Goal: Task Accomplishment & Management: Manage account settings

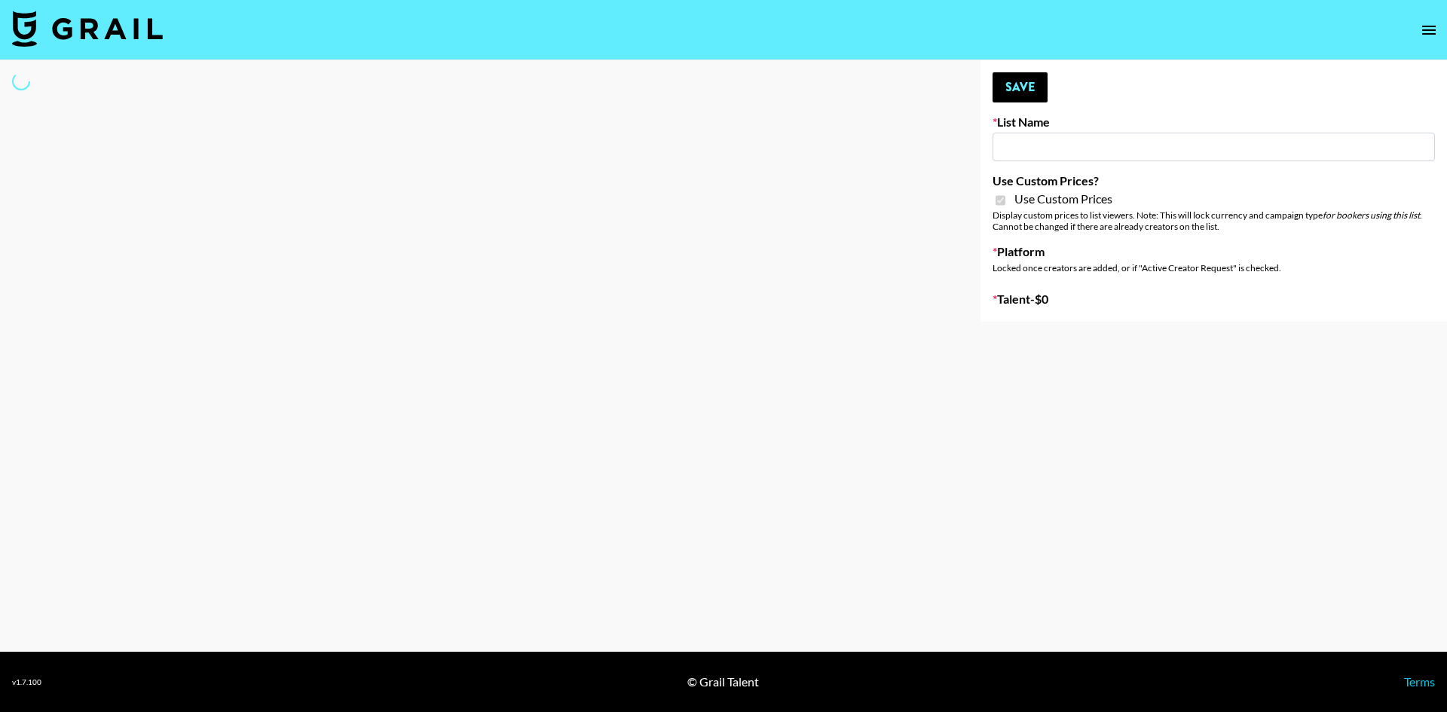
type input "Super Power (9th Sept)"
checkbox input "true"
select select "Brand"
type input "ByHeart (9th Sept)"
checkbox input "true"
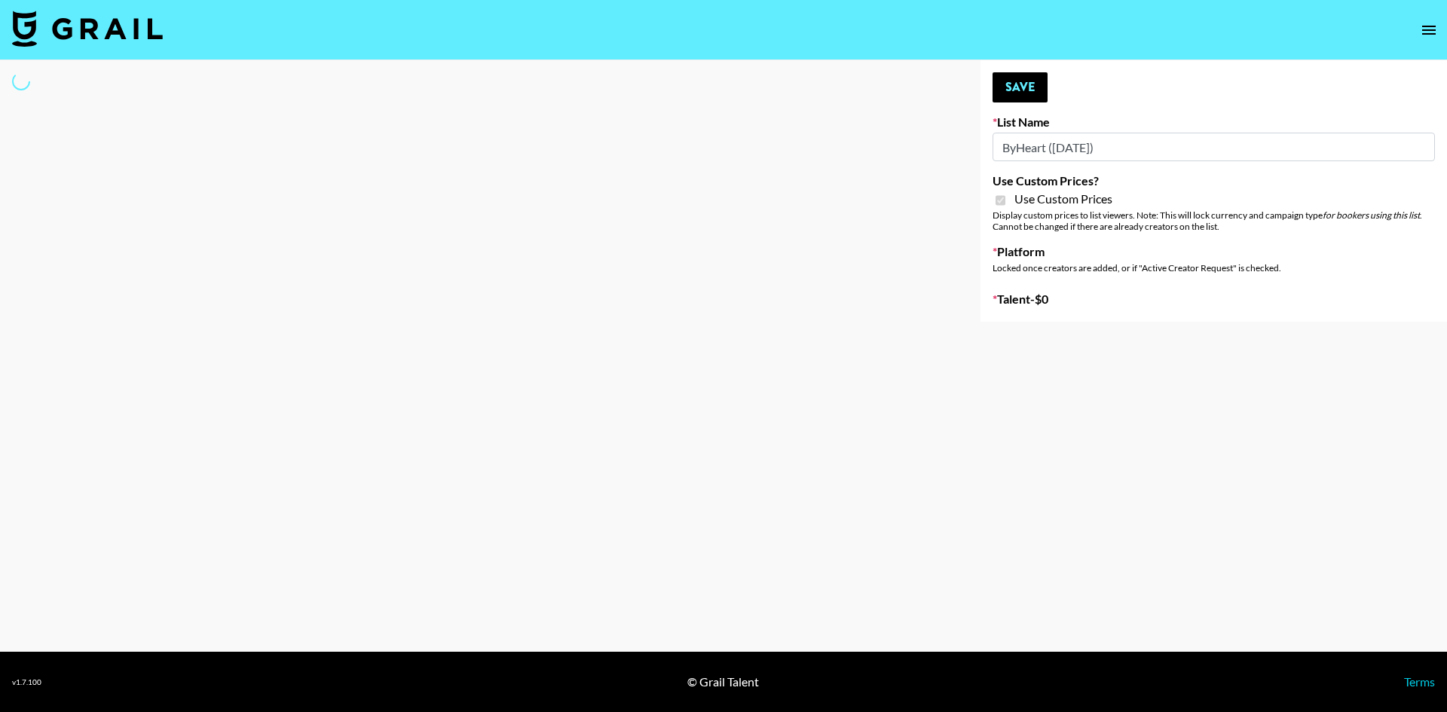
select select "Brand"
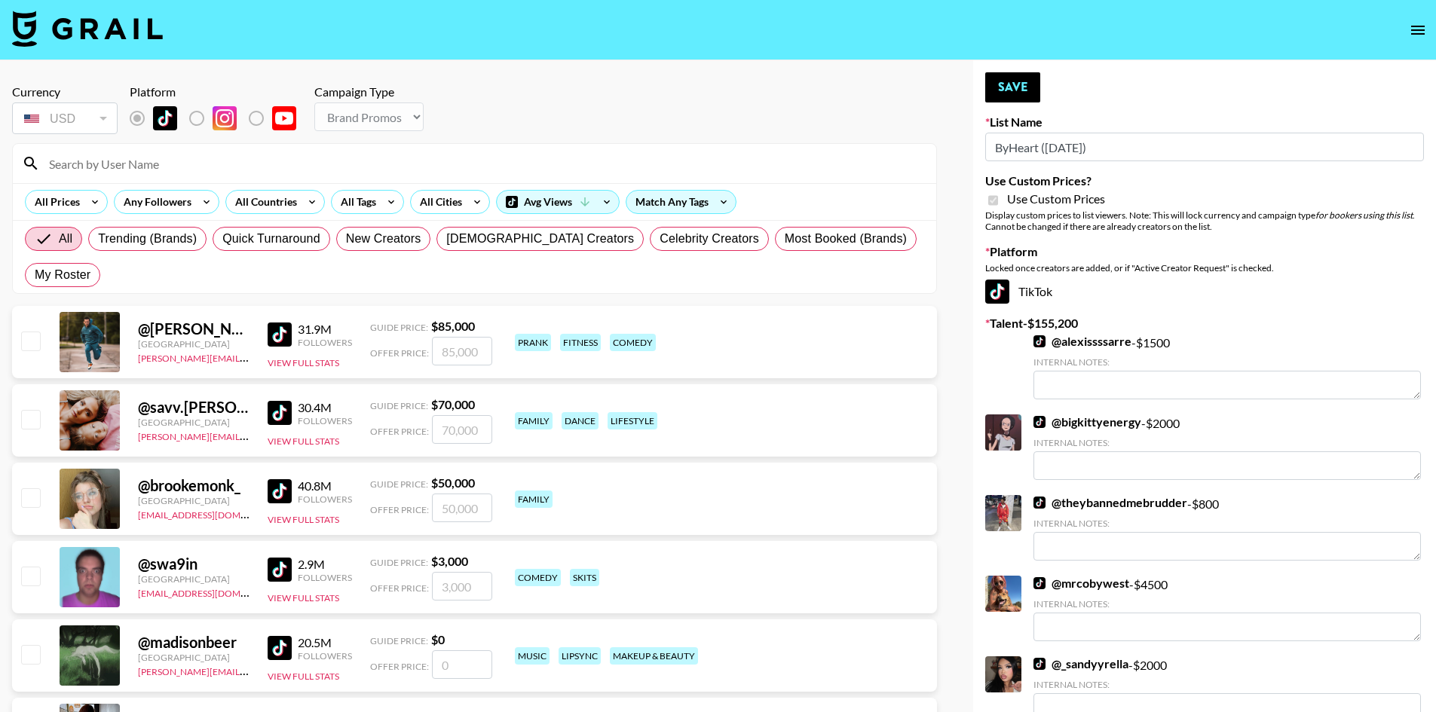
click at [81, 163] on input at bounding box center [483, 163] width 887 height 24
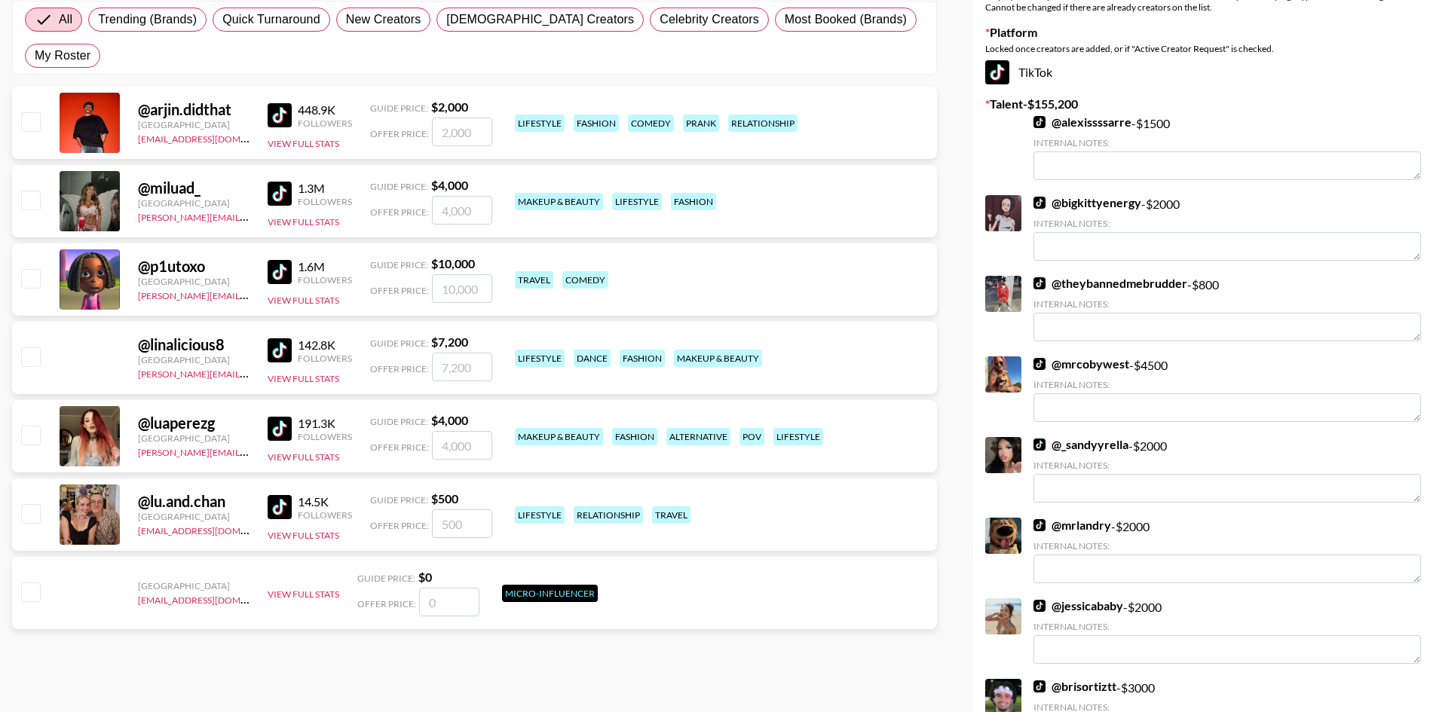
scroll to position [301, 0]
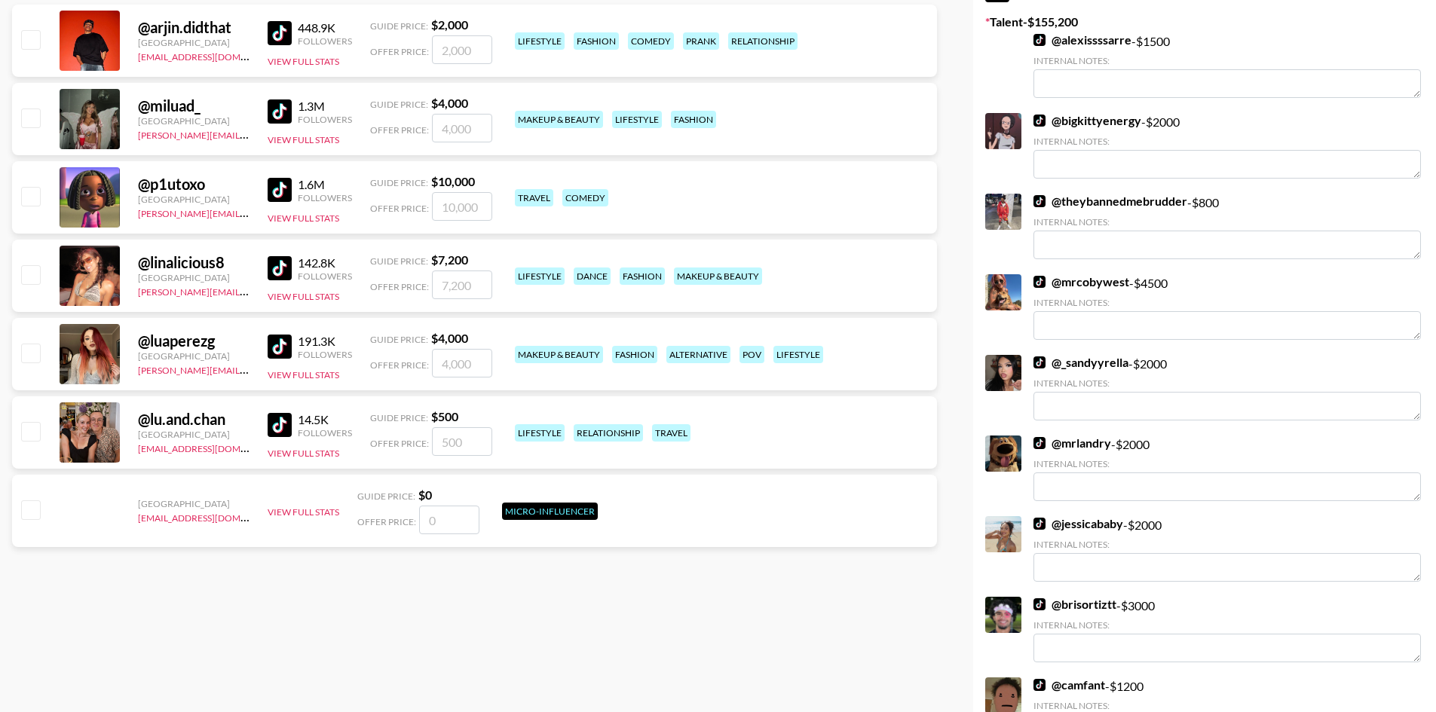
type input "lua"
click at [21, 344] on input "checkbox" at bounding box center [30, 353] width 18 height 18
checkbox input "true"
type input "4000"
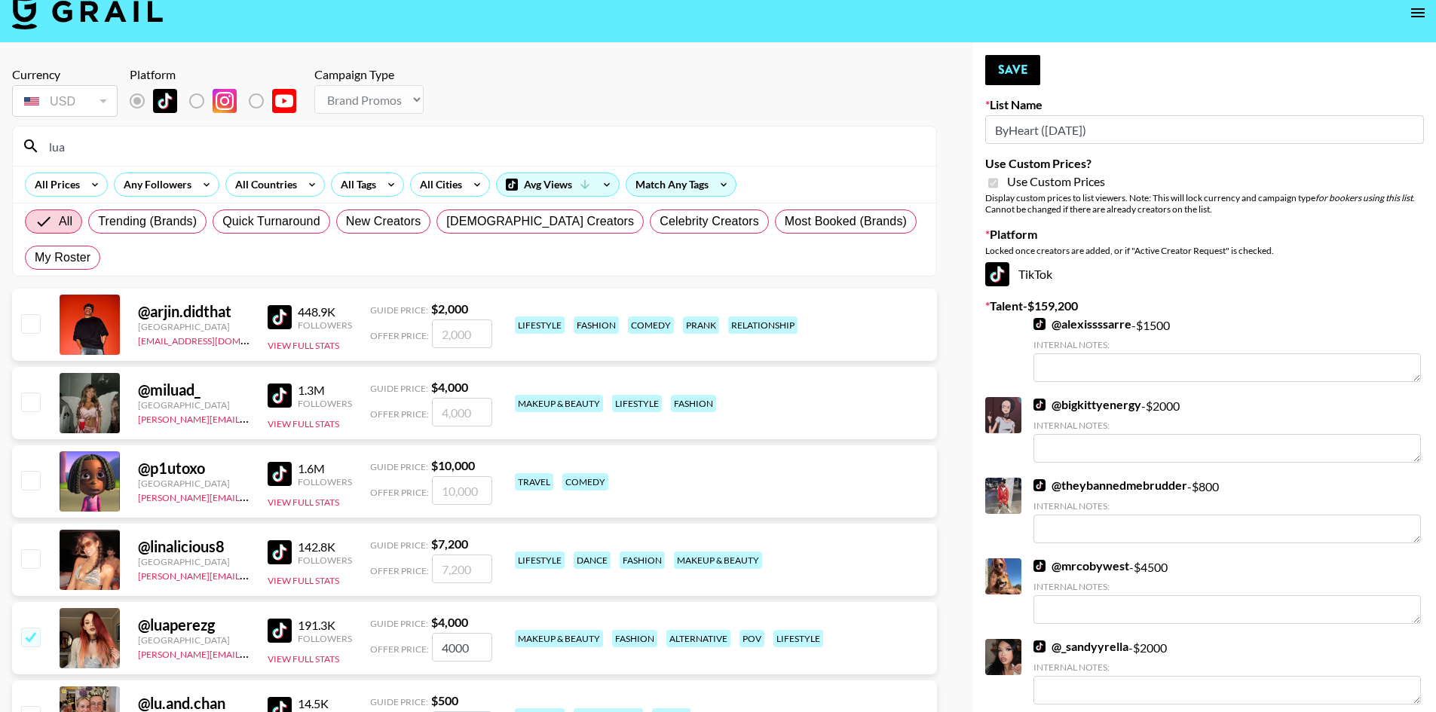
scroll to position [0, 0]
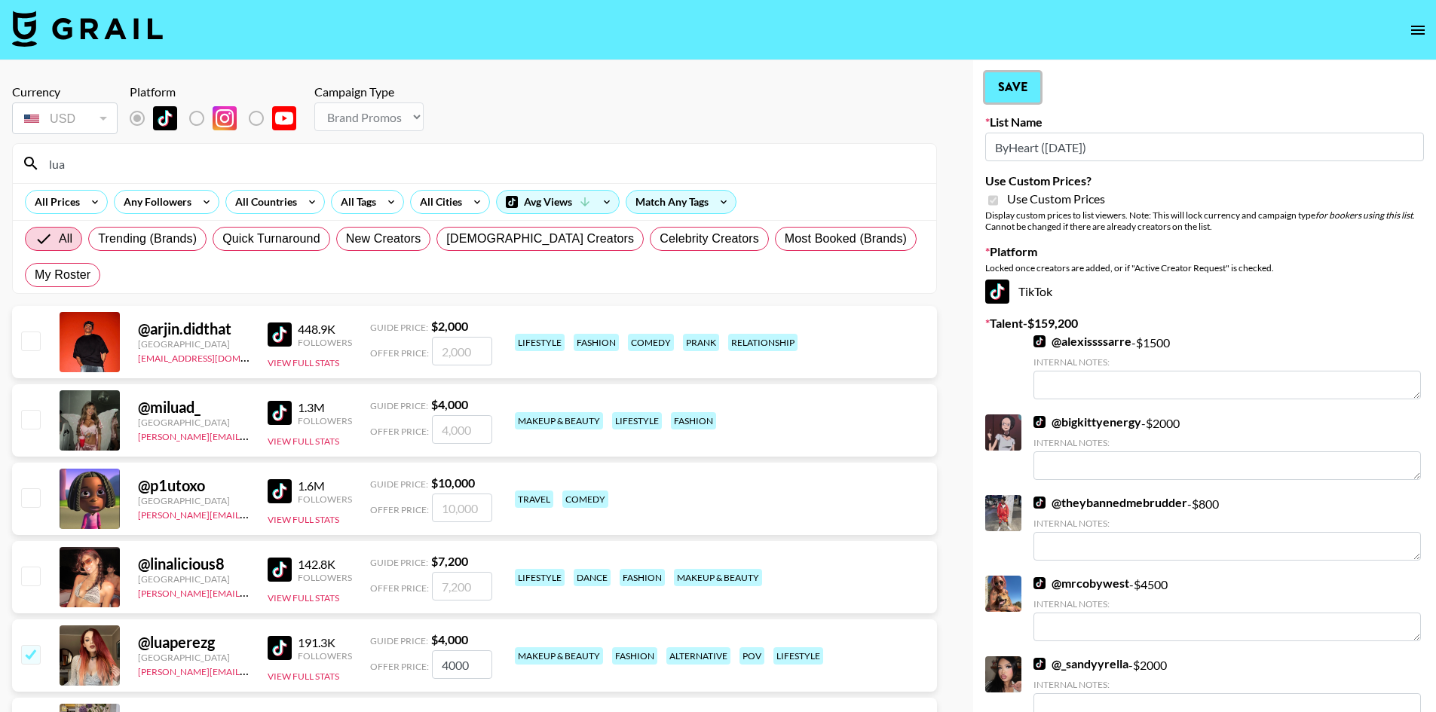
click at [1018, 94] on button "Save" at bounding box center [1012, 87] width 55 height 30
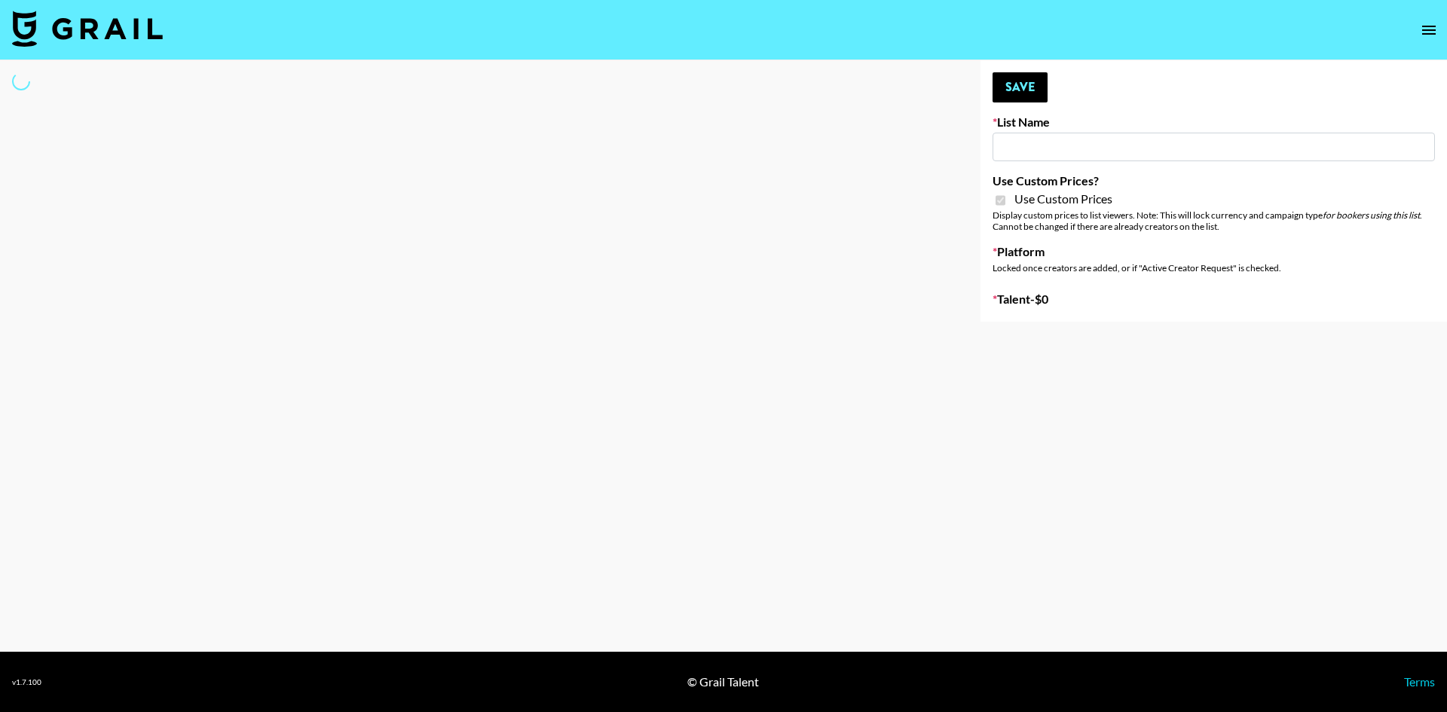
type input "FigMe and MegaMe filters - Airbrush"
checkbox input "true"
select select "Brand"
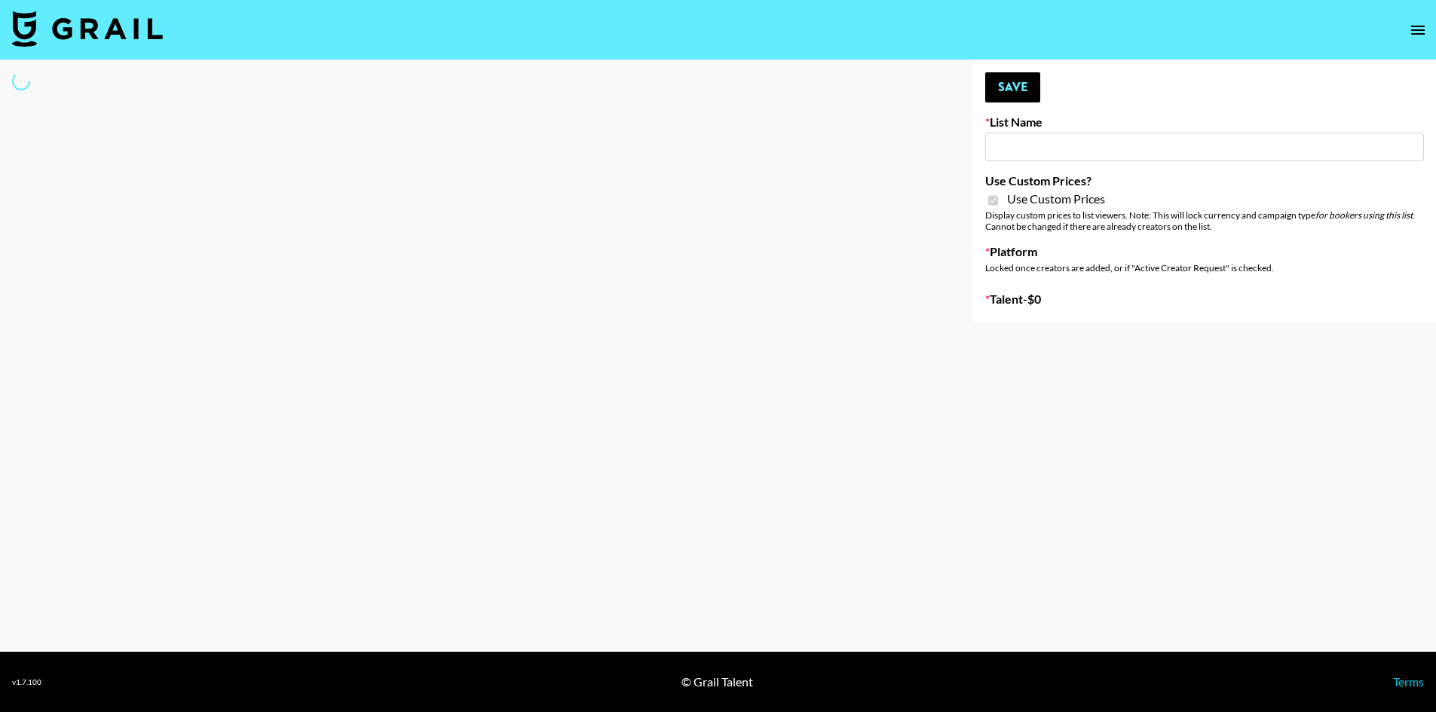
type input "FigMe and MegaMe filters - Airbrush"
checkbox input "true"
select select "Brand"
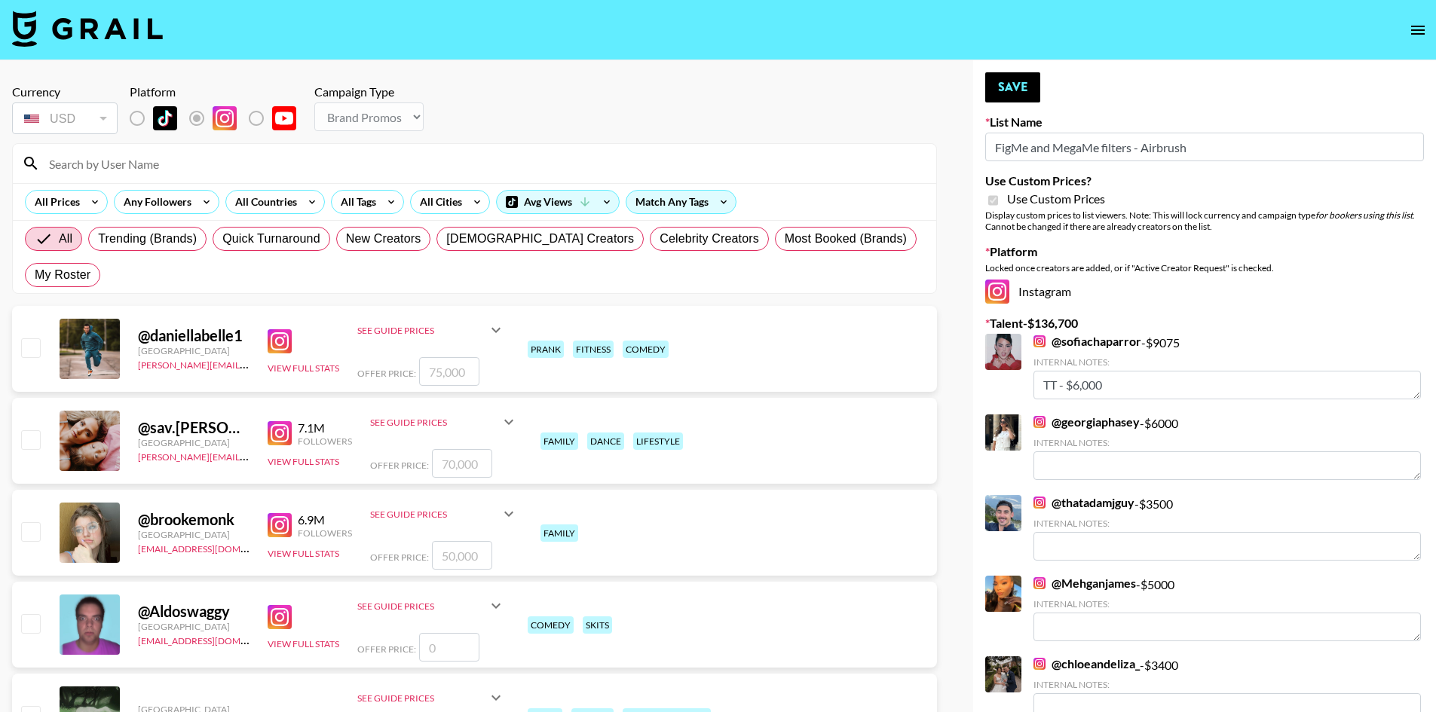
click at [140, 167] on input at bounding box center [483, 163] width 887 height 24
type input "k"
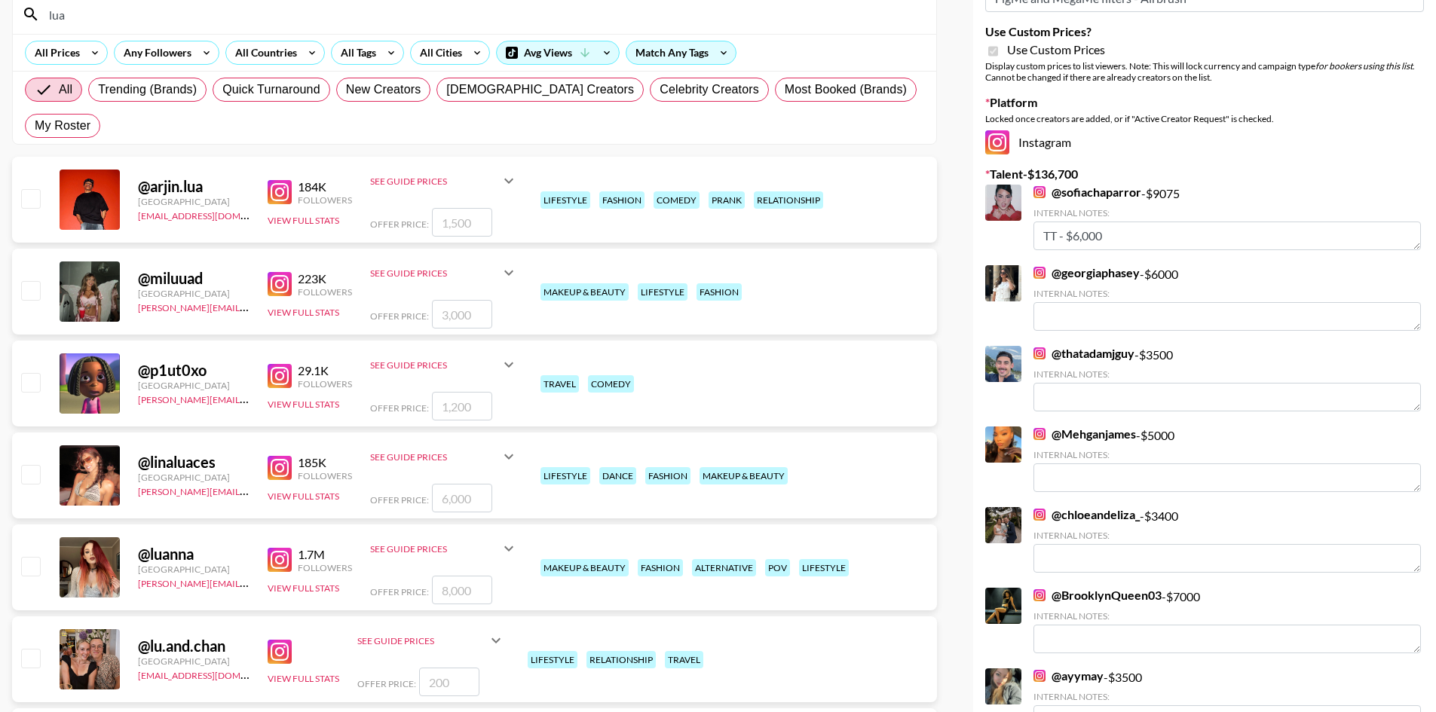
scroll to position [151, 0]
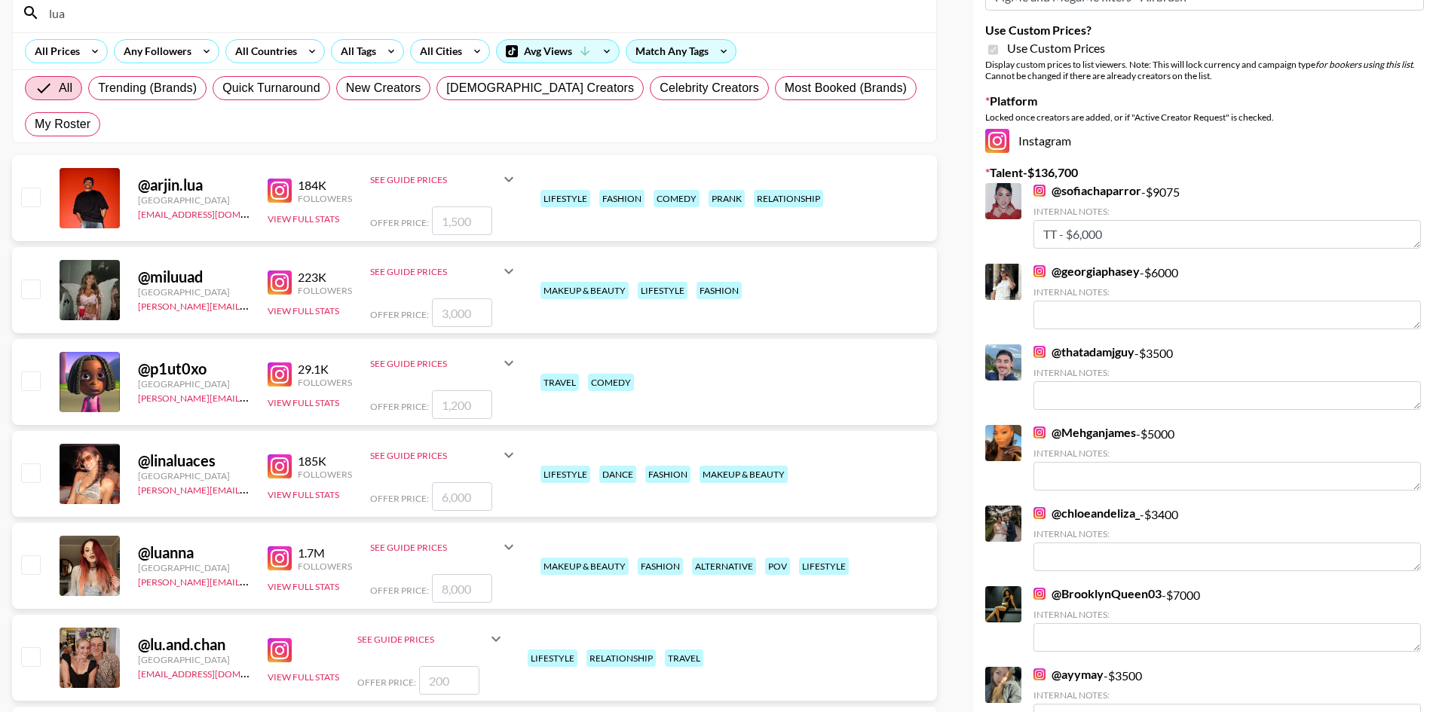
type input "lua"
click at [21, 555] on input "checkbox" at bounding box center [30, 564] width 18 height 18
checkbox input "true"
type input "8000"
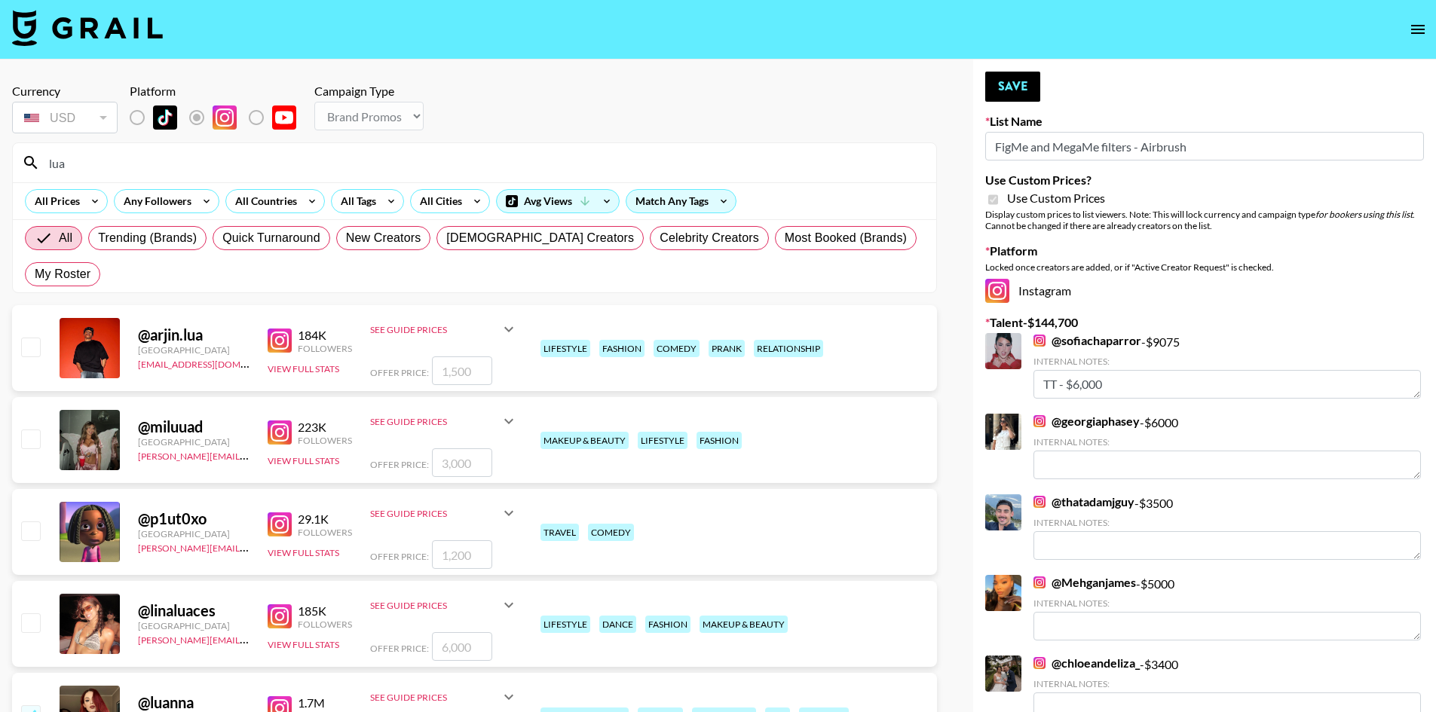
scroll to position [0, 0]
click at [1014, 85] on button "Save" at bounding box center [1012, 87] width 55 height 30
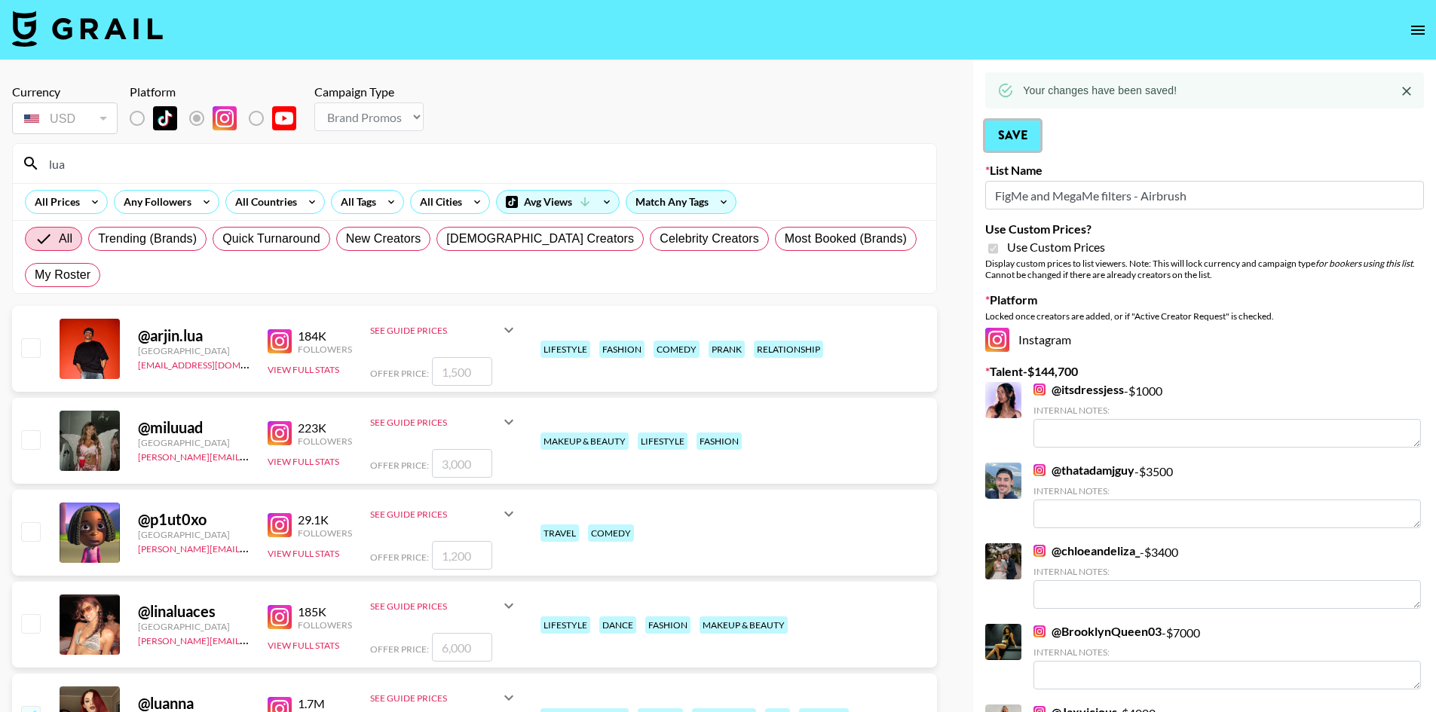
click at [1021, 146] on button "Save" at bounding box center [1012, 136] width 55 height 30
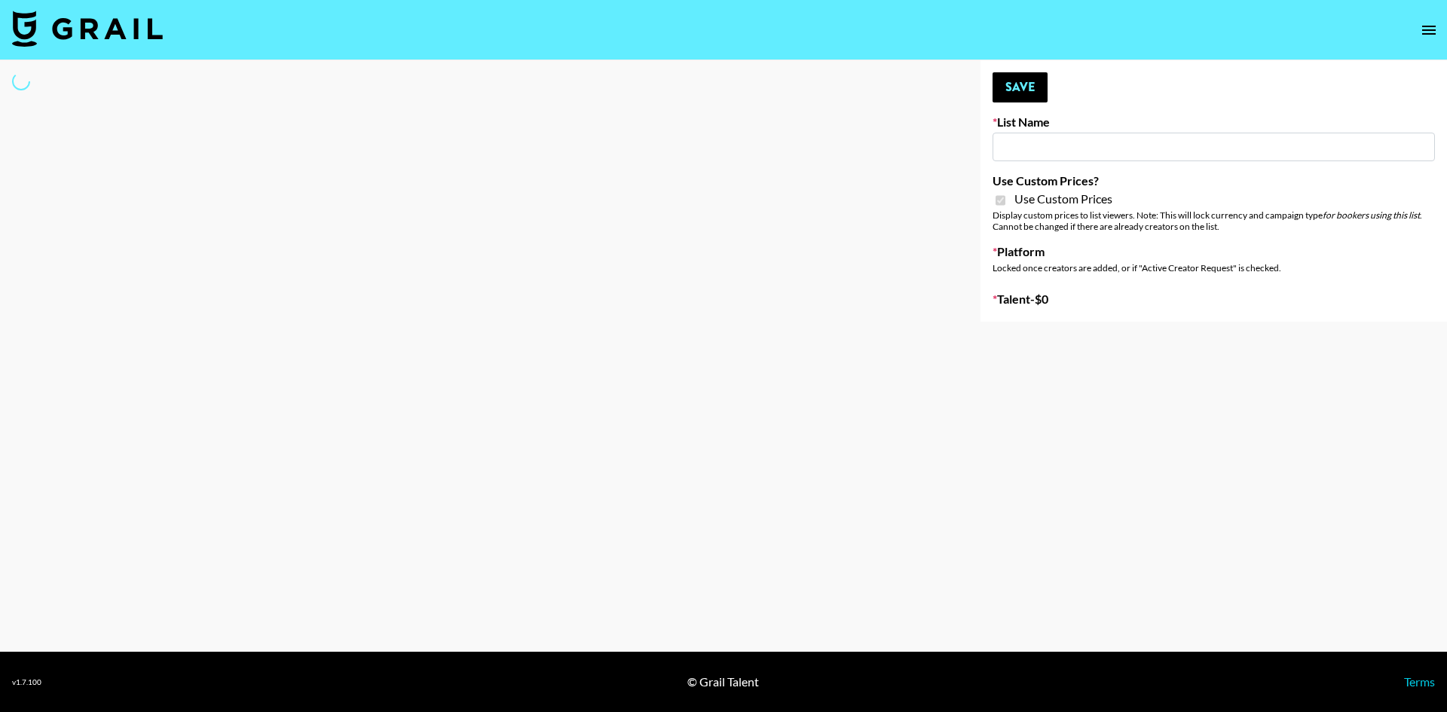
select select "Brand"
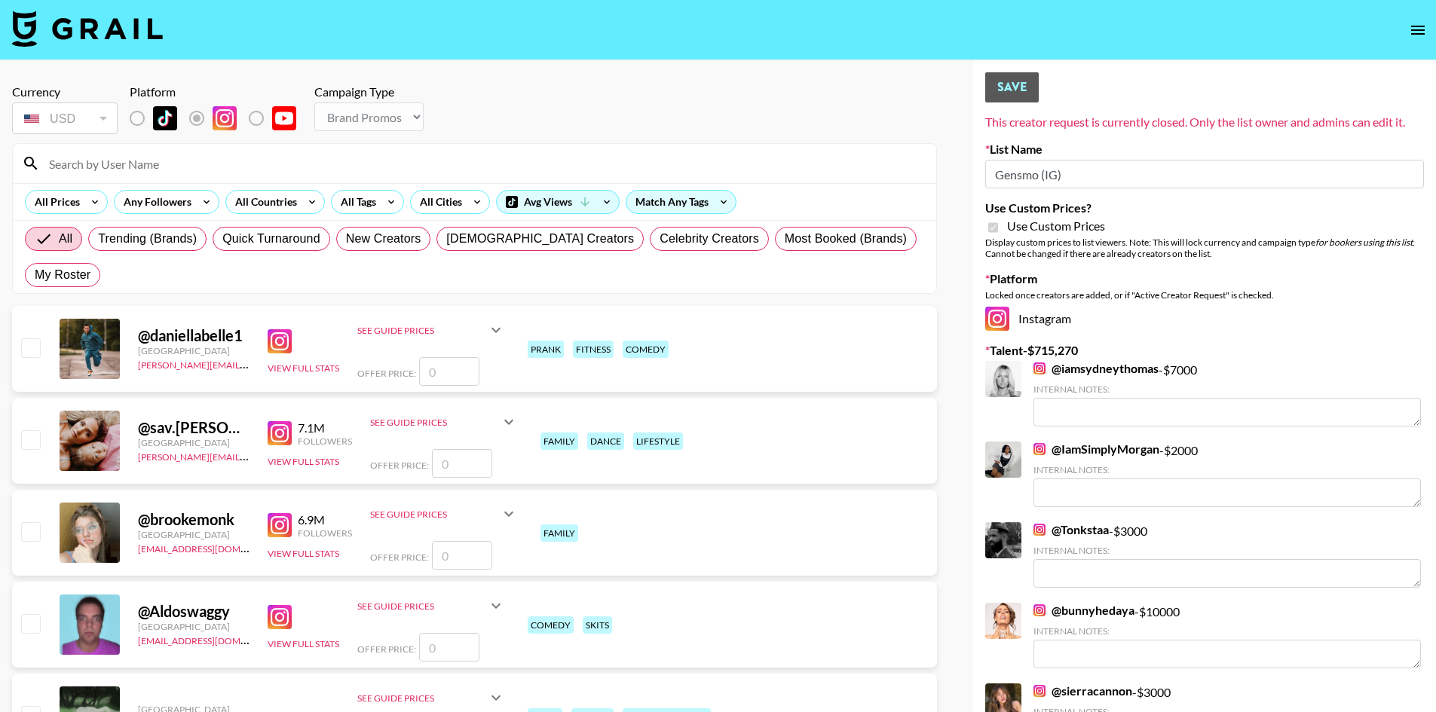
type input "Gensmo (IG)"
checkbox input "true"
click at [111, 170] on input at bounding box center [483, 163] width 887 height 24
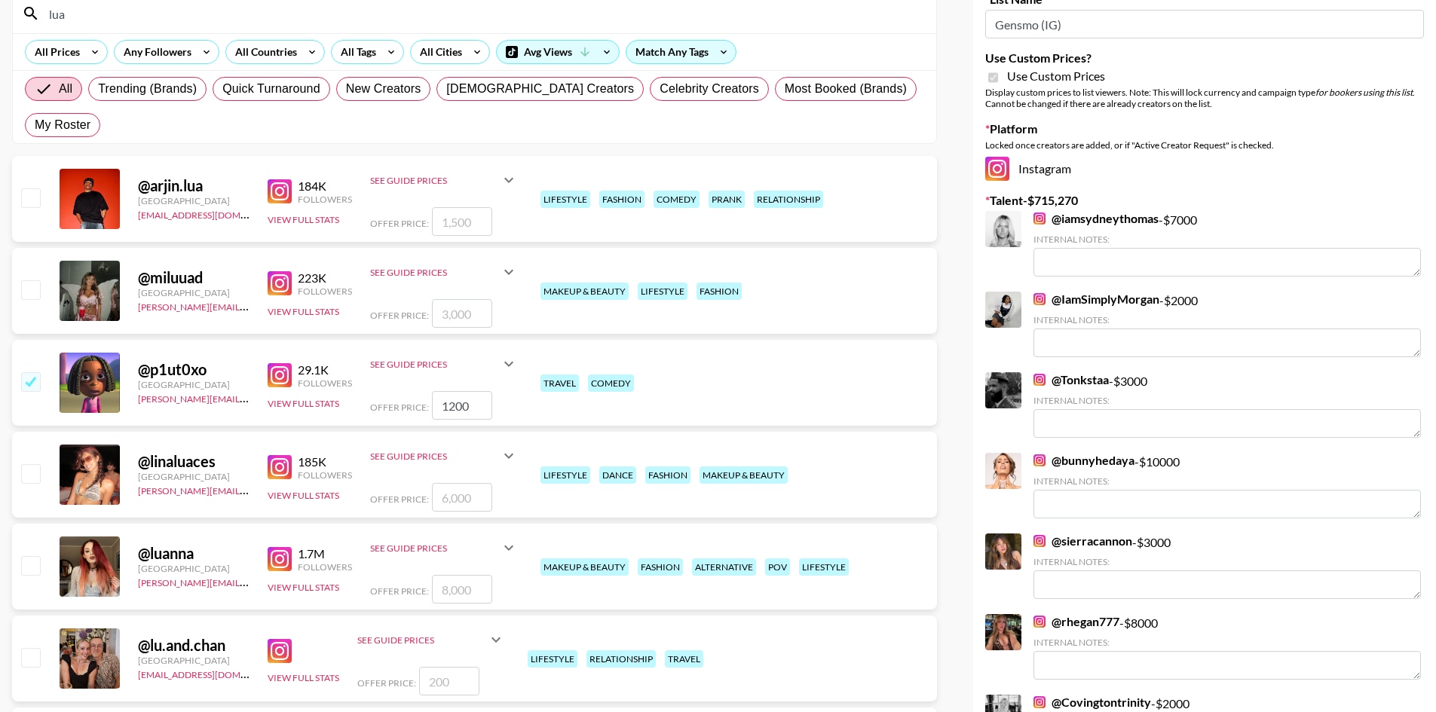
scroll to position [151, 0]
type input "lua"
click at [35, 555] on input "checkbox" at bounding box center [30, 564] width 18 height 18
checkbox input "true"
type input "8000"
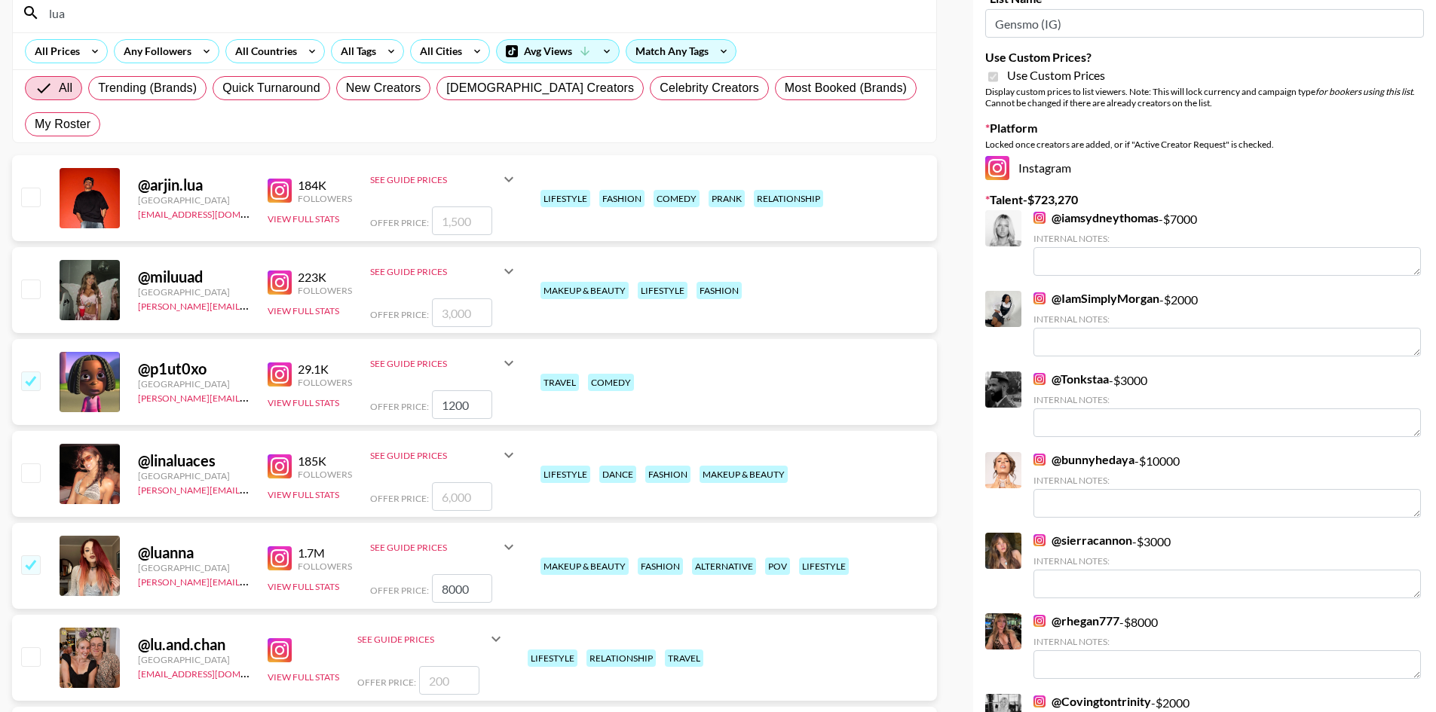
scroll to position [0, 0]
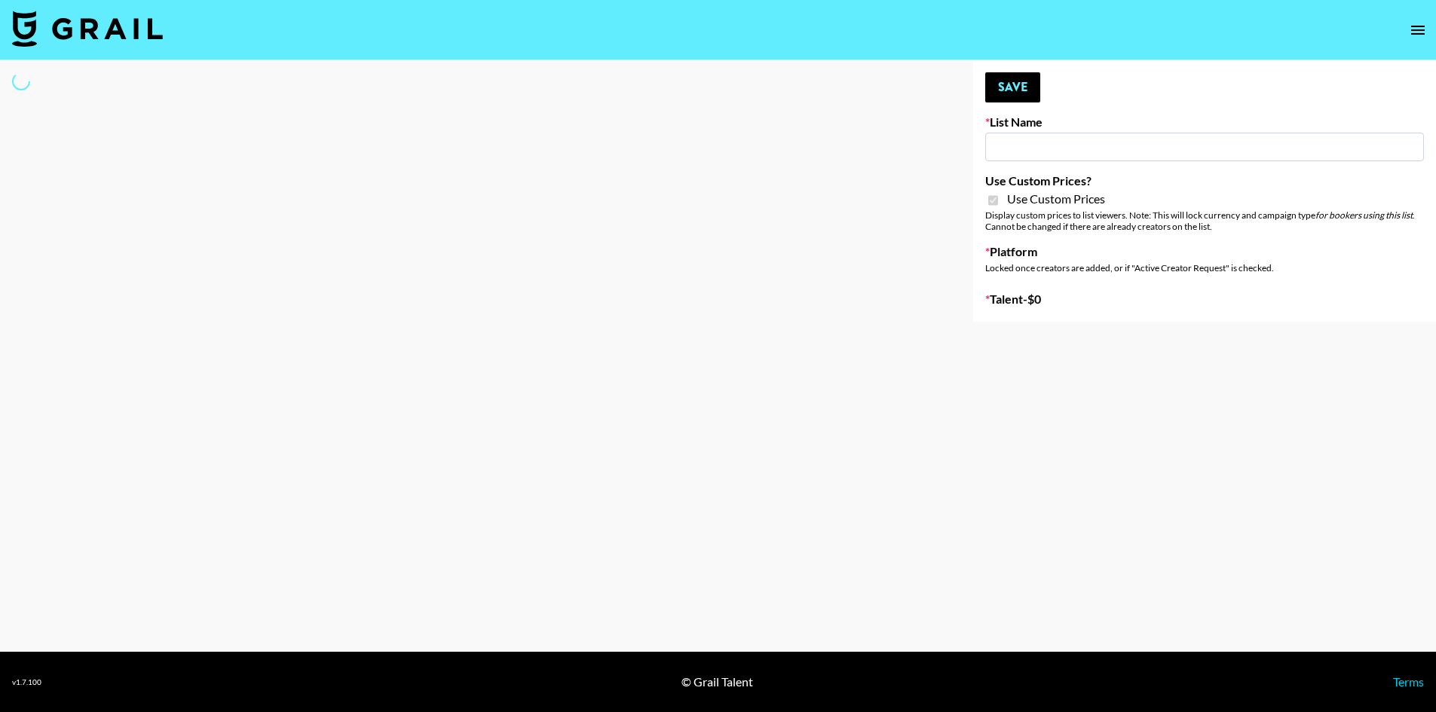
type input "Gensmo (Tiktok)"
checkbox input "true"
select select "Brand"
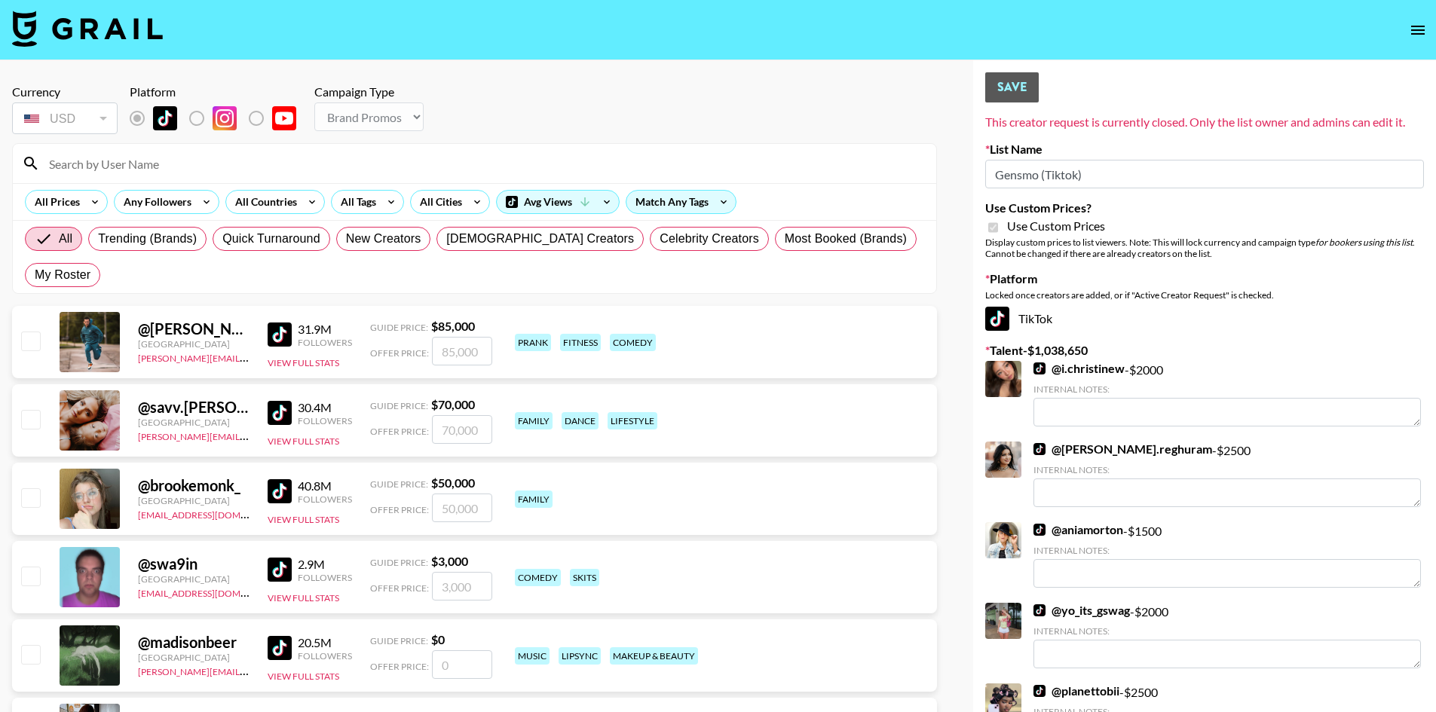
click at [160, 164] on input at bounding box center [483, 163] width 887 height 24
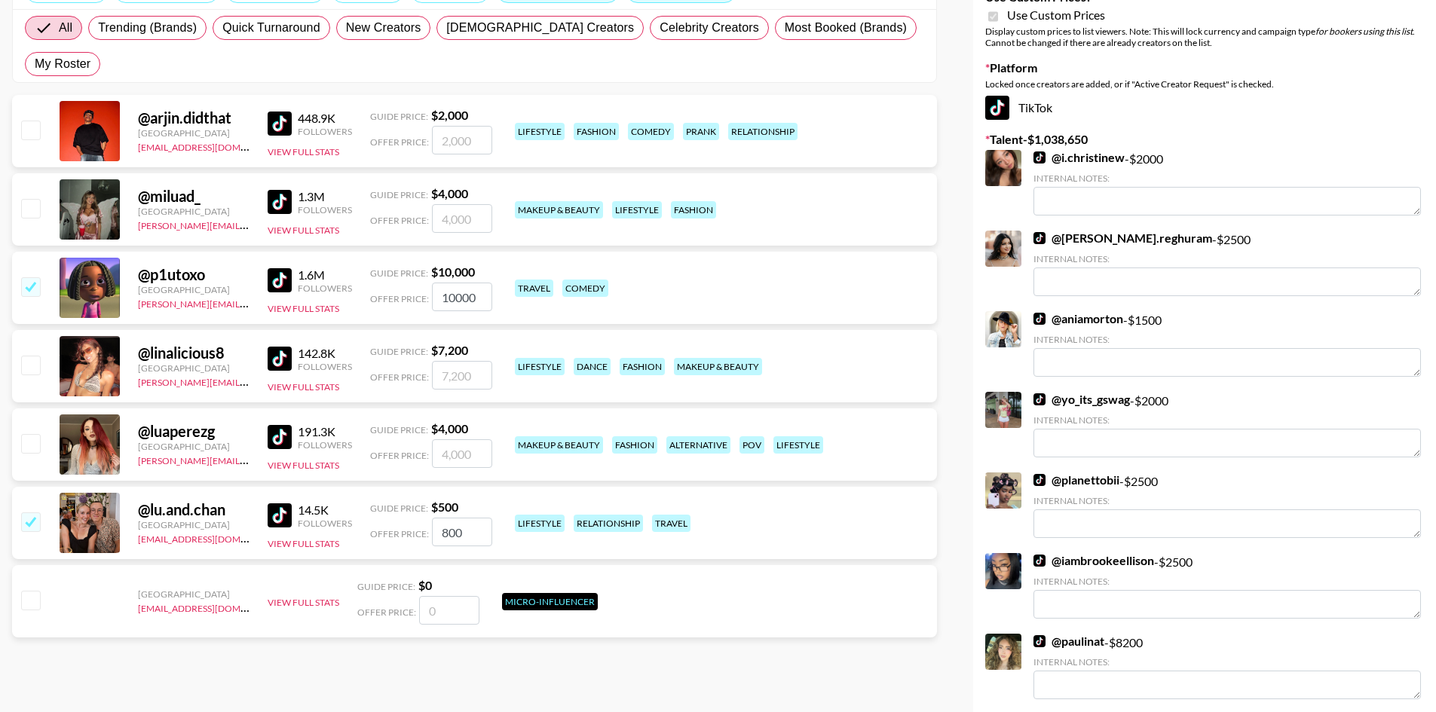
scroll to position [226, 0]
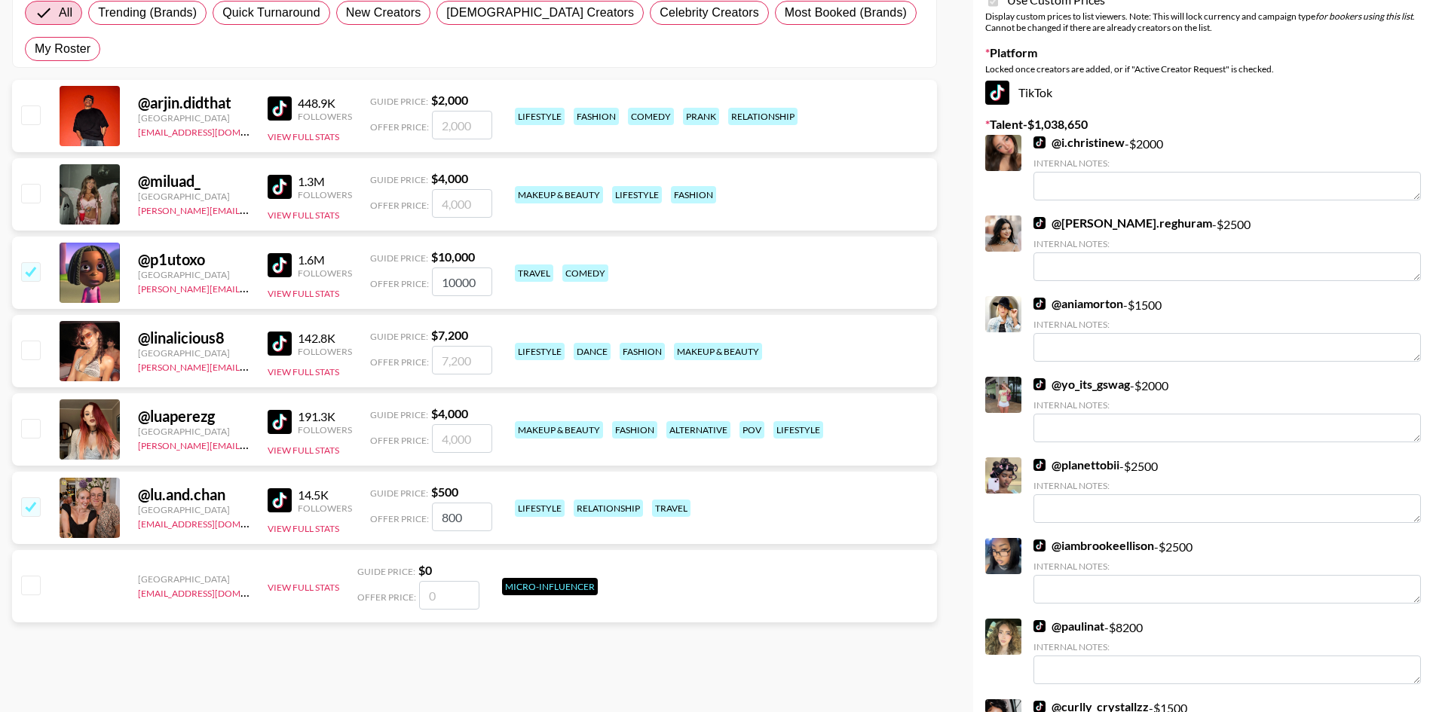
type input "lua"
click at [35, 419] on input "checkbox" at bounding box center [30, 428] width 18 height 18
checkbox input "true"
type input "4000"
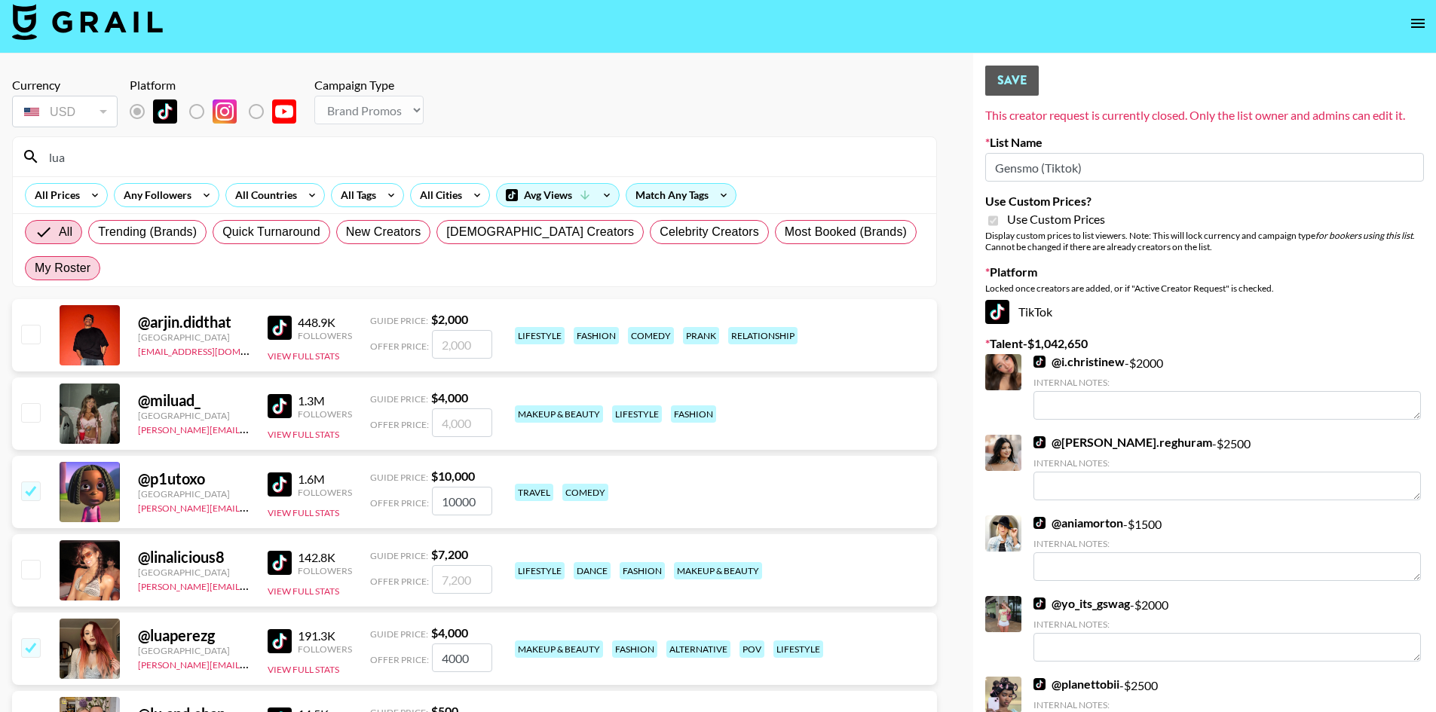
scroll to position [0, 0]
